Goal: Information Seeking & Learning: Learn about a topic

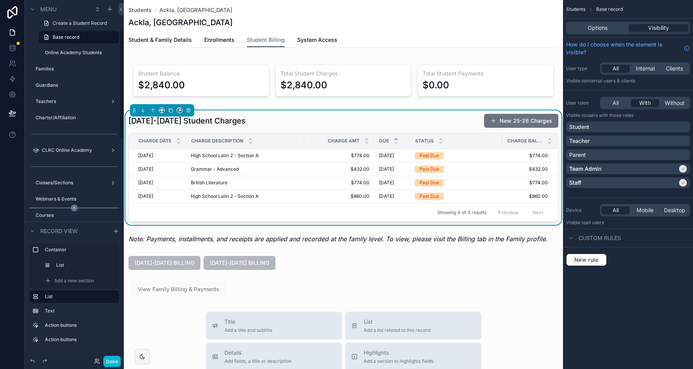
scroll to position [100, 0]
click at [94, 179] on label "Classes/Sections" at bounding box center [70, 182] width 68 height 6
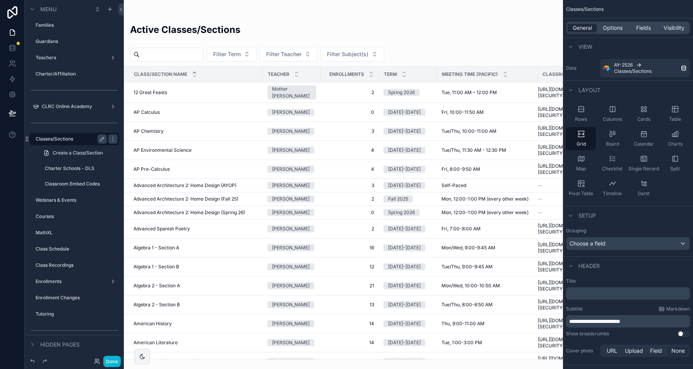
click at [204, 53] on div "scrollable content" at bounding box center [343, 184] width 439 height 369
click at [203, 53] on input "scrollable content" at bounding box center [171, 54] width 63 height 11
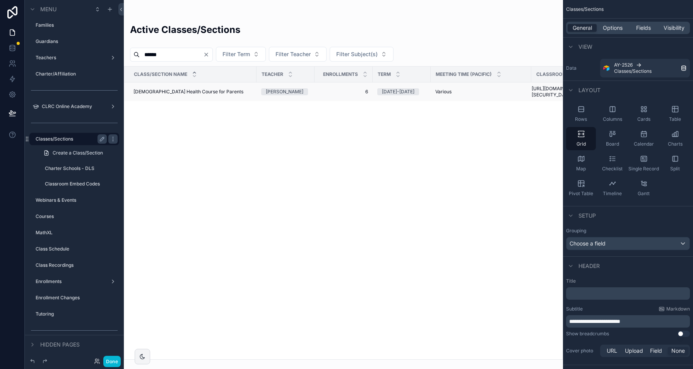
type input "******"
click at [194, 95] on span "[DEMOGRAPHIC_DATA] Health Course for Parents" at bounding box center [189, 92] width 110 height 6
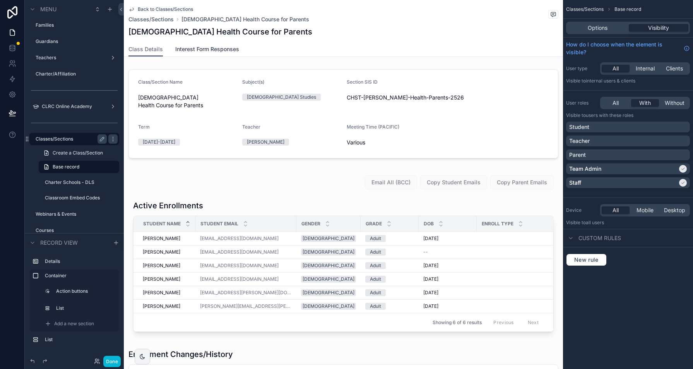
click at [219, 50] on span "Interest Form Responses" at bounding box center [207, 49] width 64 height 8
